Goal: Task Accomplishment & Management: Use online tool/utility

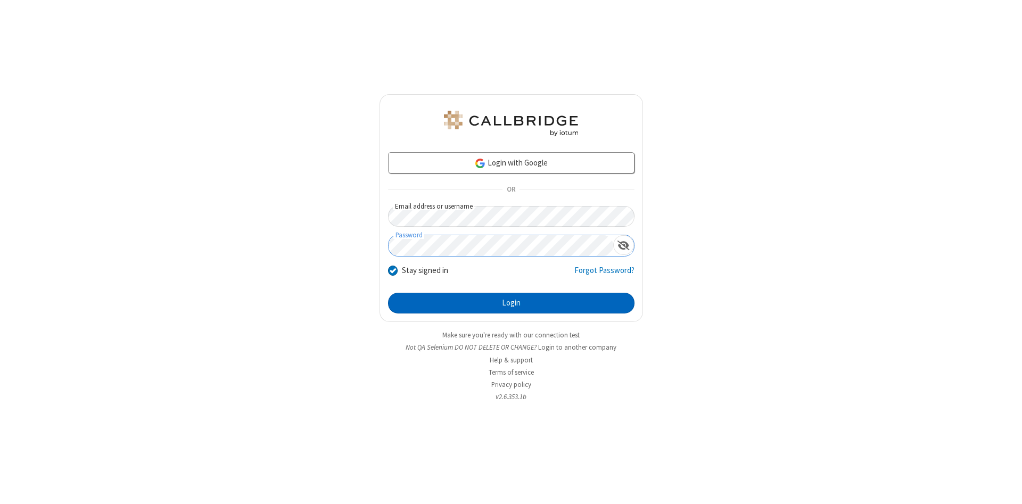
click at [511, 303] on button "Login" at bounding box center [511, 303] width 246 height 21
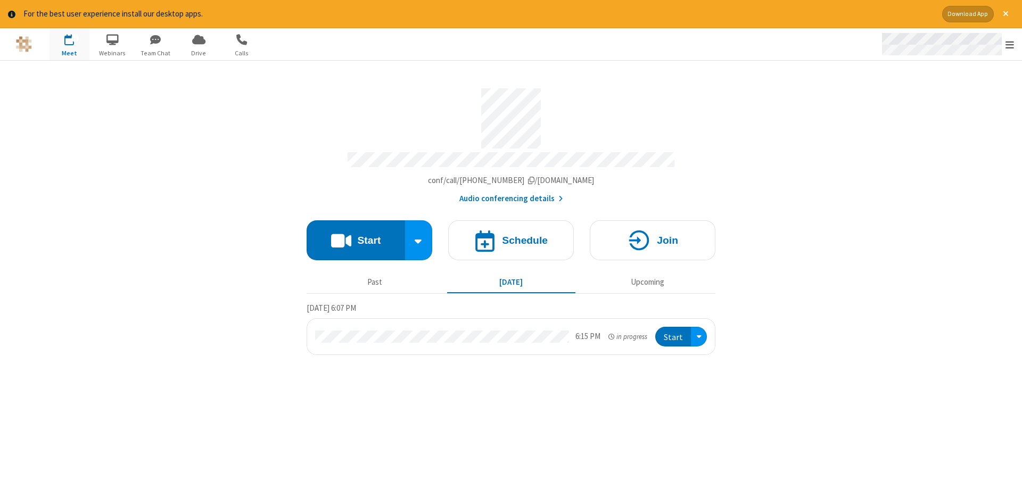
click at [1009, 45] on span "Open menu" at bounding box center [1009, 44] width 9 height 11
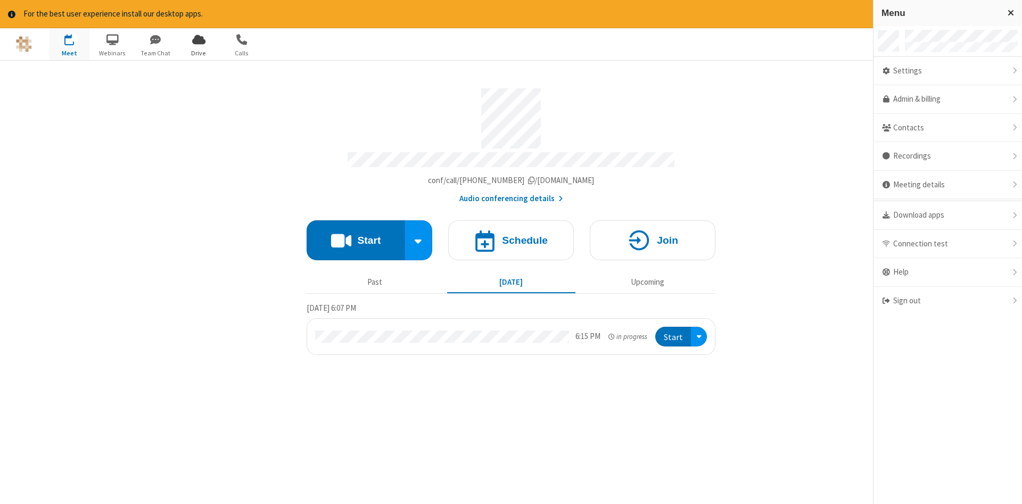
click at [198, 53] on span "Drive" at bounding box center [199, 53] width 40 height 10
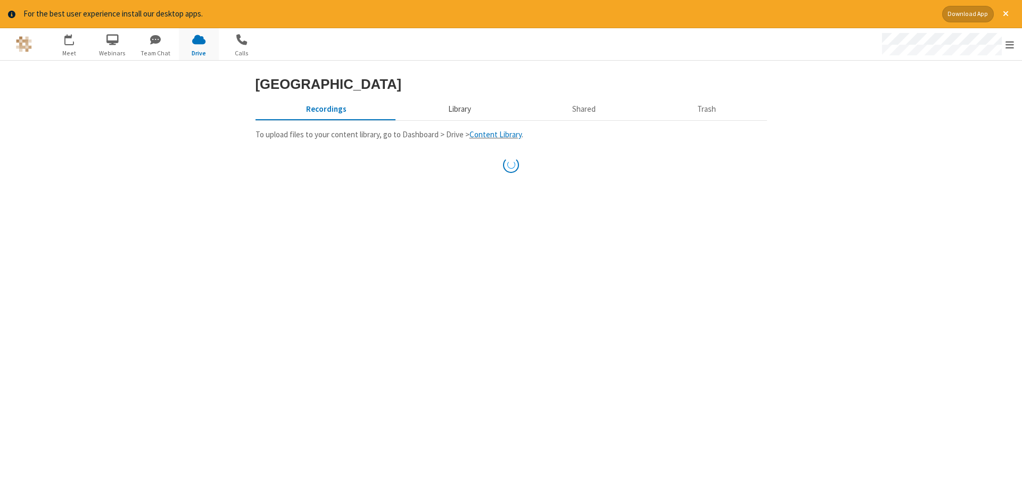
click at [458, 120] on button "Library" at bounding box center [459, 110] width 125 height 20
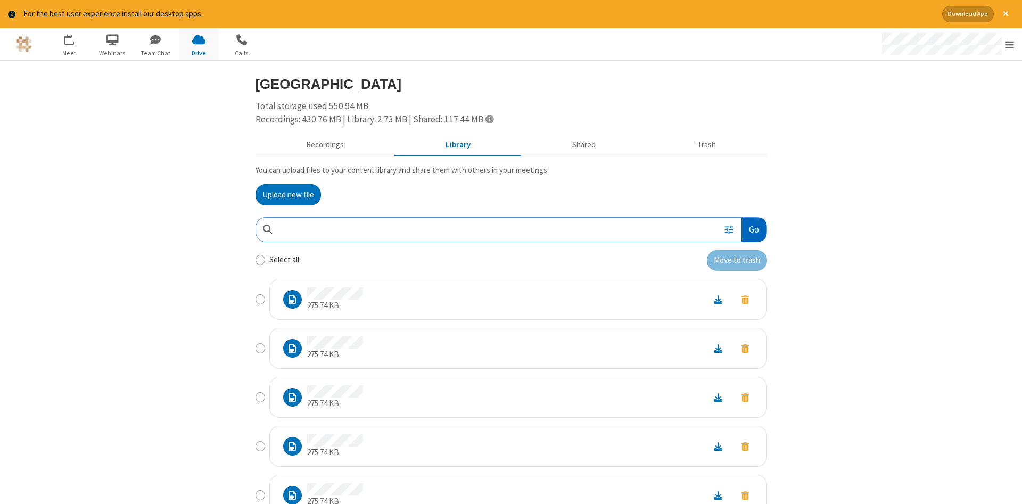
click at [753, 229] on button "Go" at bounding box center [753, 230] width 24 height 24
click at [288, 194] on button "Upload new file" at bounding box center [287, 194] width 65 height 21
